Goal: Navigation & Orientation: Go to known website

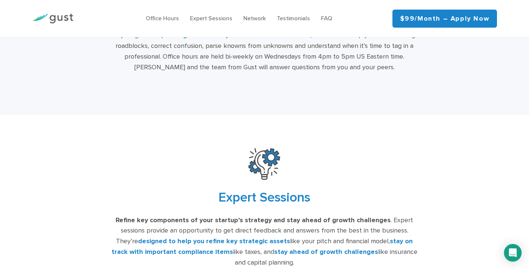
scroll to position [1368, 0]
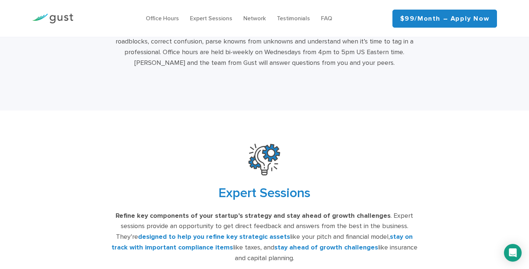
click at [49, 21] on img at bounding box center [52, 19] width 41 height 10
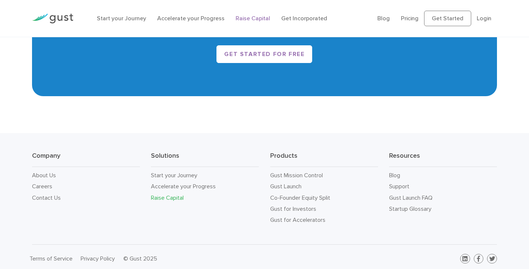
scroll to position [1278, 0]
